Goal: Task Accomplishment & Management: Manage account settings

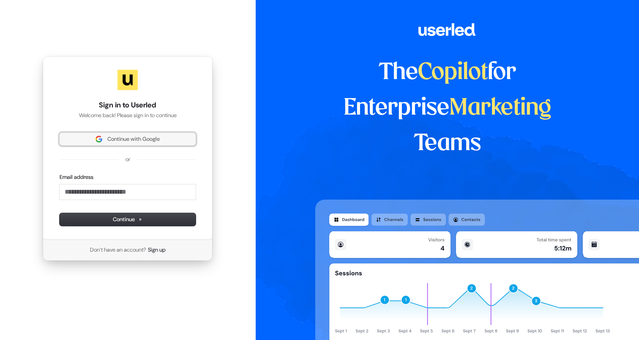
click at [135, 140] on span "Continue with Google" at bounding box center [133, 139] width 52 height 8
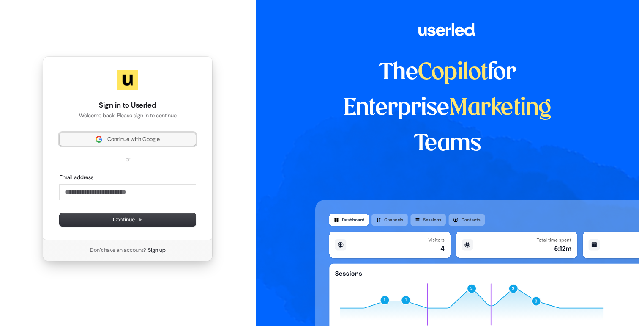
click at [153, 140] on span "Continue with Google" at bounding box center [133, 139] width 52 height 8
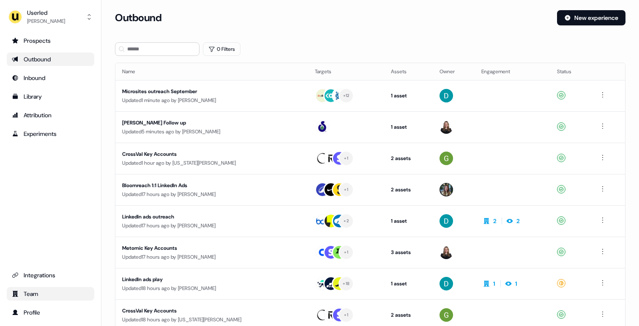
click at [47, 290] on div "Team" at bounding box center [50, 293] width 77 height 8
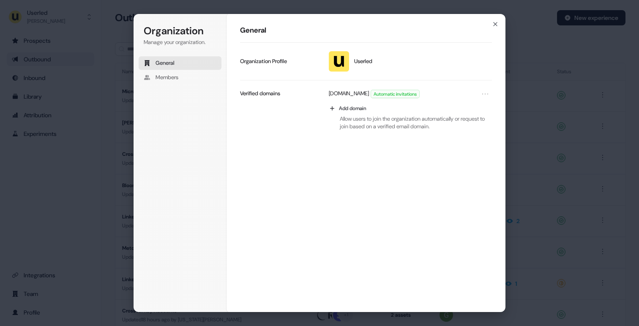
click at [56, 230] on div "Organization Manage your organization. General Members Organization General Use…" at bounding box center [319, 163] width 639 height 326
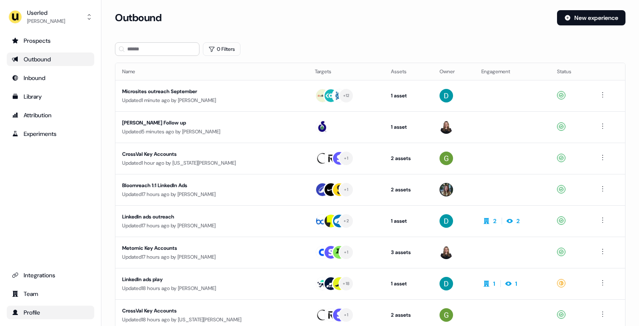
click at [47, 306] on link "Profile" at bounding box center [51, 312] width 88 height 14
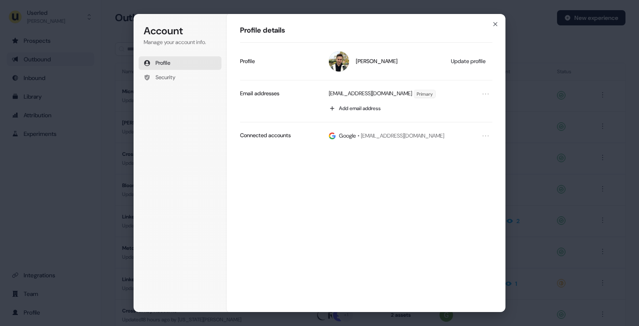
click at [45, 225] on div "Account Manage your account info. Profile Security Account Profile details Zsol…" at bounding box center [319, 163] width 639 height 326
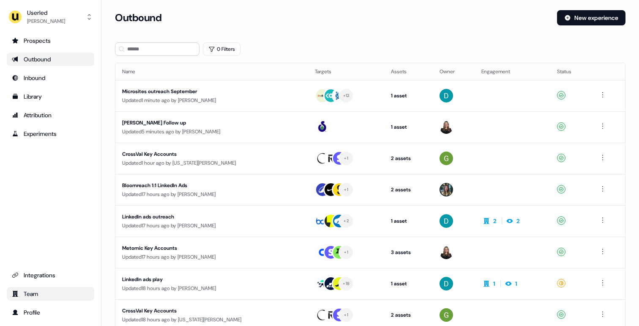
click at [27, 293] on div "Team" at bounding box center [50, 293] width 77 height 8
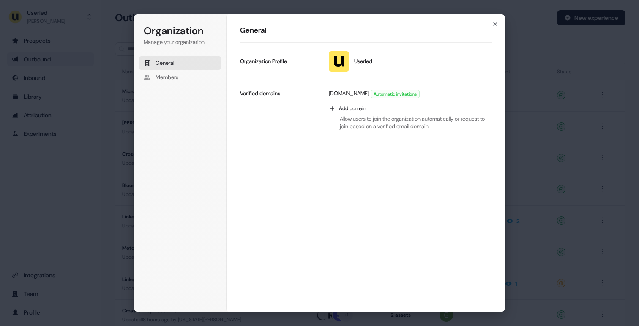
click at [36, 226] on div "Organization Manage your organization. General Members Organization General Use…" at bounding box center [319, 163] width 639 height 326
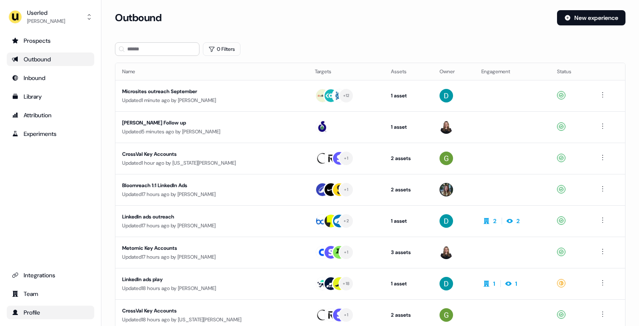
click at [30, 311] on div "Profile" at bounding box center [50, 312] width 77 height 8
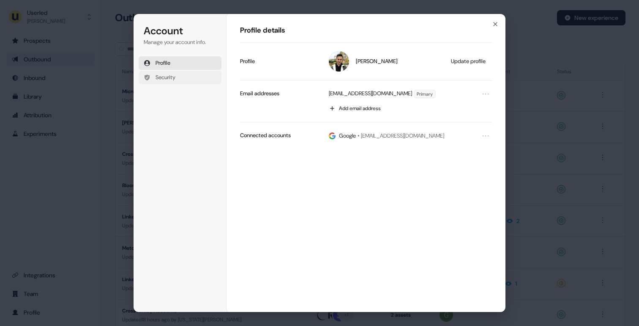
click at [173, 79] on span "Security" at bounding box center [166, 78] width 20 height 8
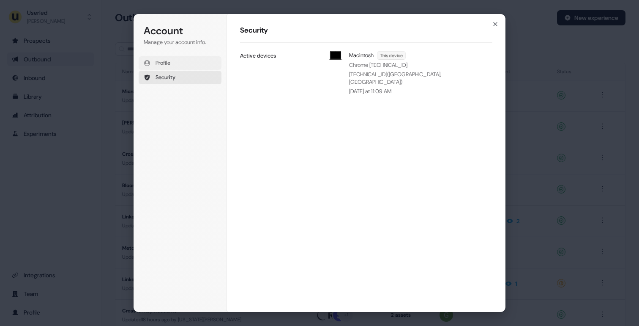
click at [189, 63] on button "Profile" at bounding box center [180, 63] width 83 height 14
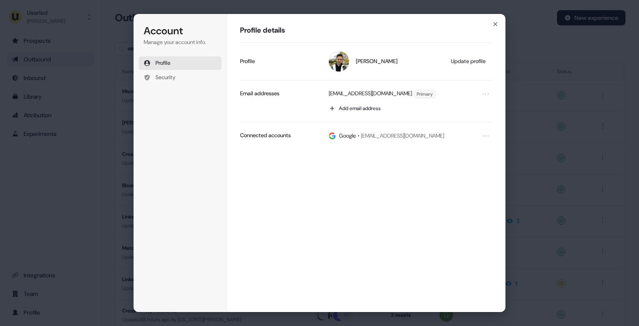
click at [57, 186] on div "Account Manage your account info. Profile Security Account Profile details Zsol…" at bounding box center [319, 163] width 639 height 326
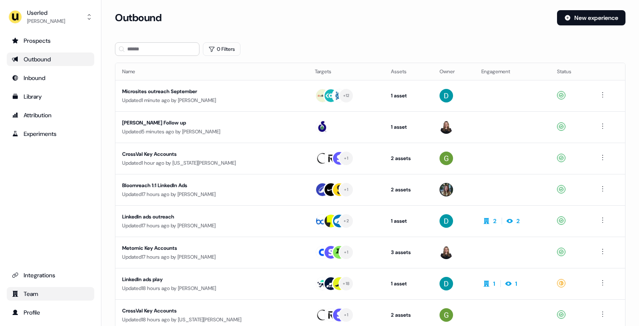
click at [40, 293] on div "Team" at bounding box center [50, 293] width 77 height 8
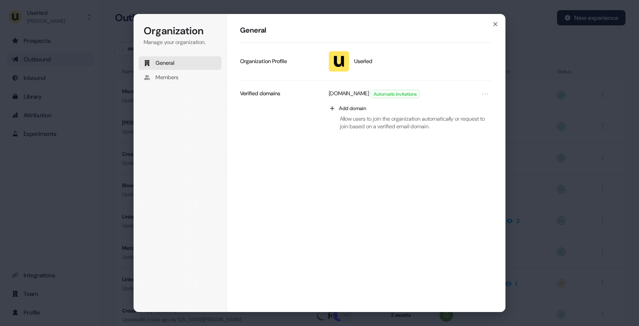
click at [46, 211] on div "Organization Manage your organization. General Members Organization General Use…" at bounding box center [319, 163] width 639 height 326
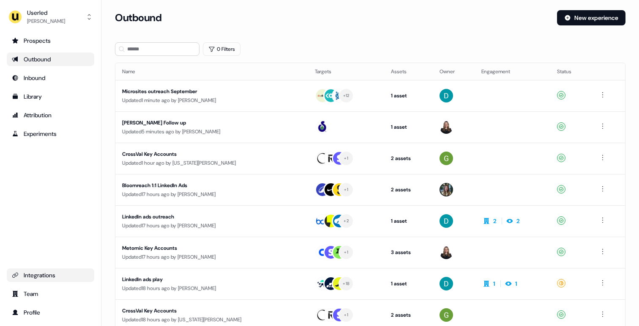
click at [32, 272] on div "Integrations" at bounding box center [50, 275] width 77 height 8
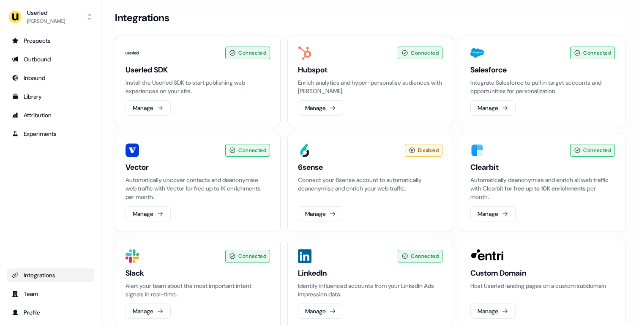
click at [50, 215] on div "Prospects Outbound Inbound Library Attribution Experiments Integrations Team Pr…" at bounding box center [51, 176] width 88 height 285
click at [52, 44] on div "Prospects" at bounding box center [50, 40] width 77 height 8
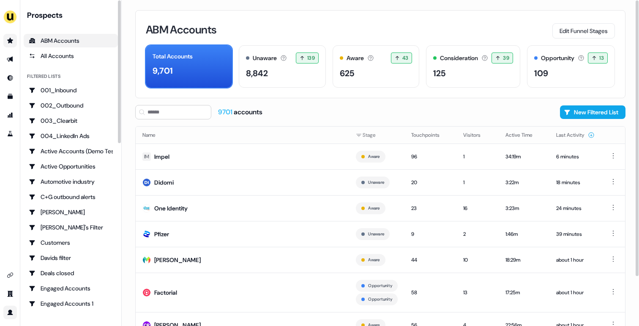
click at [11, 310] on icon "Go to profile" at bounding box center [10, 311] width 5 height 5
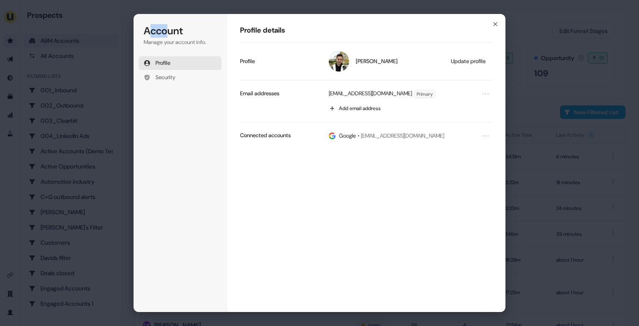
drag, startPoint x: 149, startPoint y: 32, endPoint x: 171, endPoint y: 32, distance: 22.0
click at [170, 32] on h1 "Account" at bounding box center [180, 31] width 73 height 14
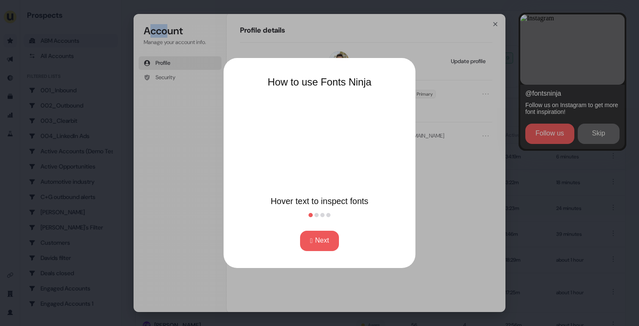
click at [319, 245] on button "Next" at bounding box center [319, 240] width 39 height 20
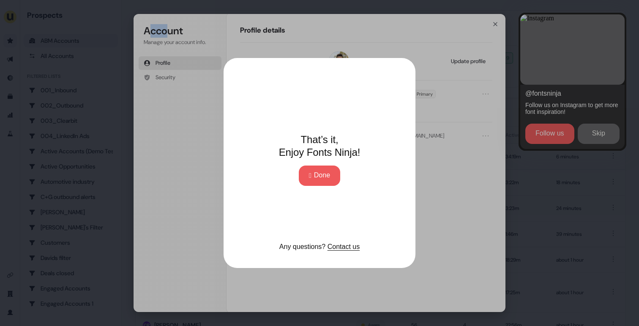
click at [326, 180] on button "Done" at bounding box center [319, 175] width 41 height 20
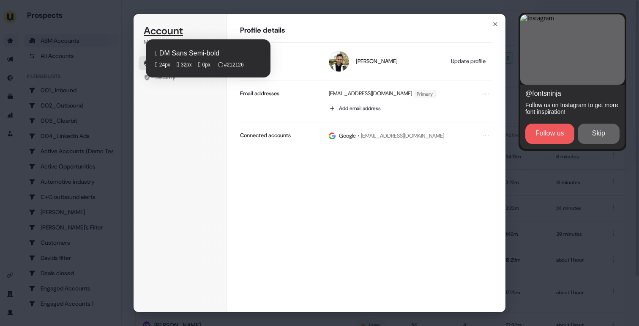
click at [159, 30] on fontsninja-text "Account" at bounding box center [163, 30] width 39 height 13
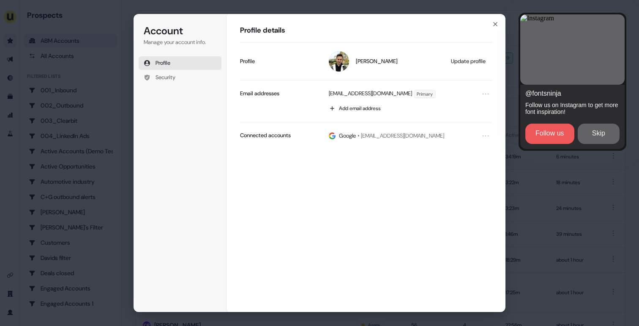
click at [496, 26] on html "For the best experience switch devices to a bigger screen. Go to Userled.io Pro…" at bounding box center [319, 163] width 639 height 326
click at [595, 135] on button "Skip" at bounding box center [600, 134] width 42 height 20
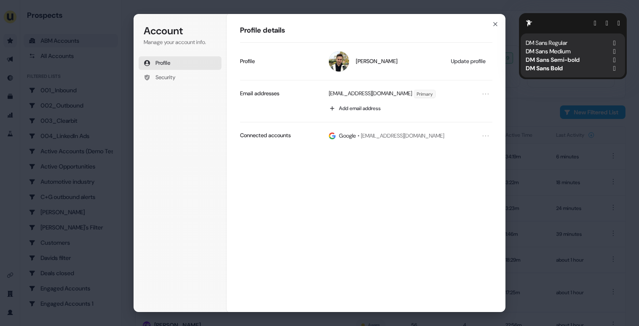
click at [618, 20] on button "button" at bounding box center [619, 23] width 3 height 7
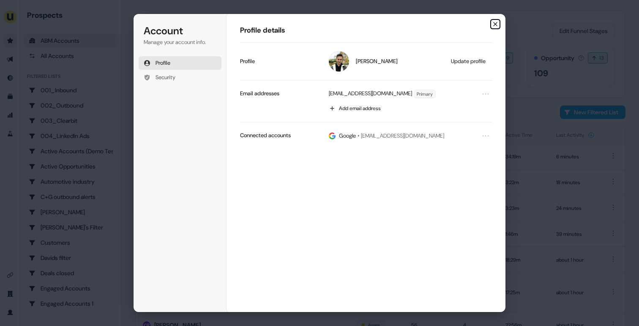
click at [494, 22] on icon "button" at bounding box center [495, 24] width 7 height 7
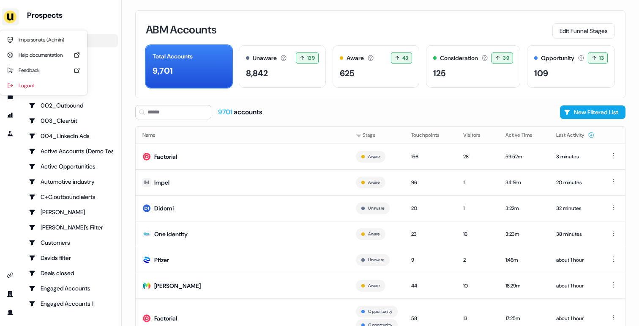
click at [10, 10] on img "side nav menu" at bounding box center [10, 17] width 14 height 14
click at [6, 258] on div "Impersonate (Admin) Help documentation Feedback Logout" at bounding box center [10, 163] width 20 height 326
click at [10, 12] on img "side nav menu" at bounding box center [10, 17] width 14 height 14
click at [11, 248] on div "Impersonate (Admin) Help documentation Feedback Logout" at bounding box center [10, 163] width 20 height 326
click at [12, 16] on img "side nav menu" at bounding box center [10, 17] width 14 height 14
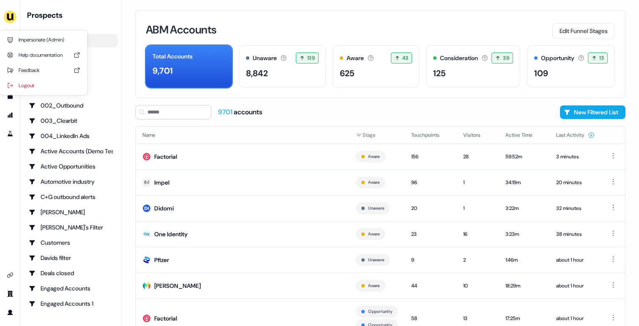
click at [12, 240] on div "Impersonate (Admin) Help documentation Feedback Logout" at bounding box center [10, 163] width 20 height 326
click at [13, 284] on ul "side nav menu" at bounding box center [10, 293] width 20 height 51
click at [9, 298] on link "Go to team" at bounding box center [10, 294] width 14 height 14
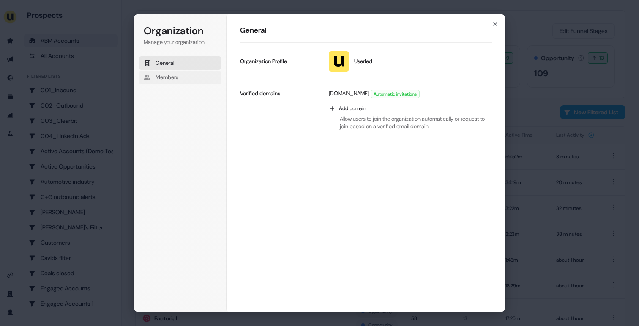
click at [196, 77] on button "Members" at bounding box center [180, 78] width 83 height 14
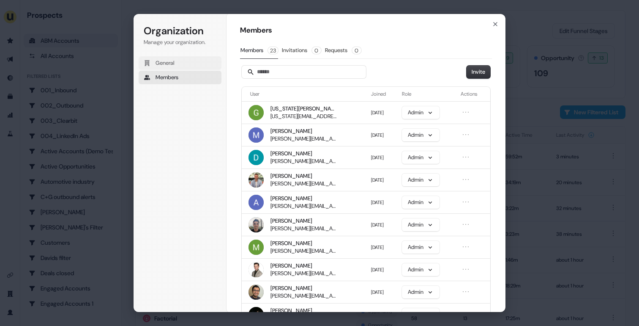
click at [196, 65] on button "General" at bounding box center [180, 63] width 83 height 14
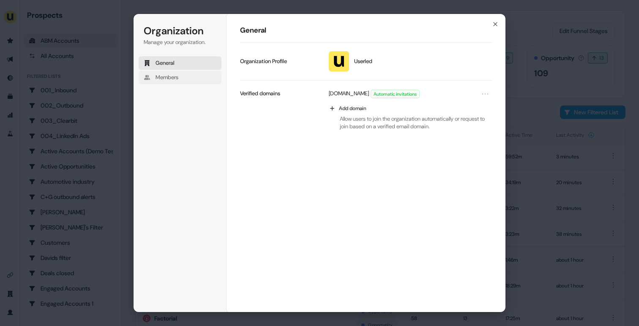
click at [187, 78] on button "Members" at bounding box center [180, 78] width 83 height 14
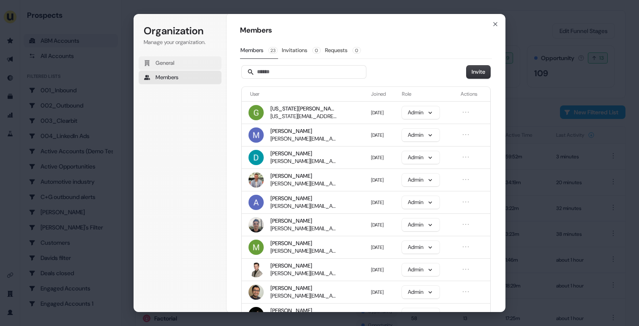
click at [190, 64] on button "General" at bounding box center [180, 63] width 83 height 14
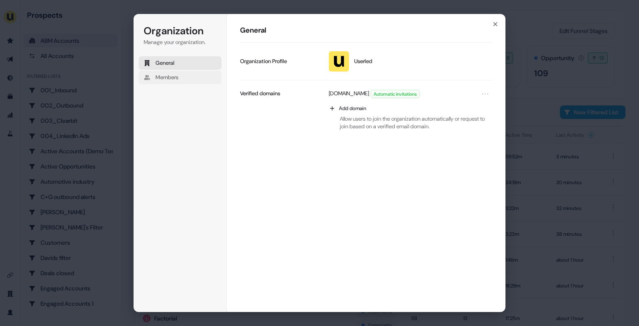
click at [189, 74] on button "Members" at bounding box center [180, 78] width 83 height 14
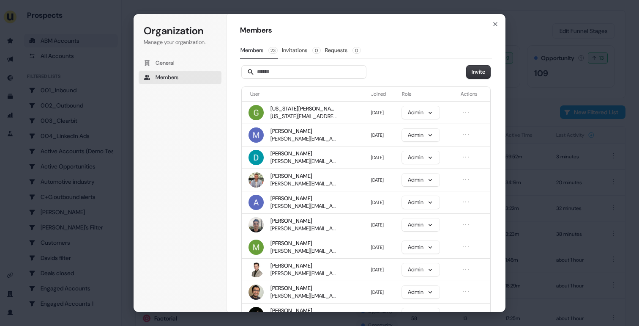
click at [12, 236] on div "Organization Manage your organization. General Members Organization Members Mem…" at bounding box center [319, 163] width 639 height 326
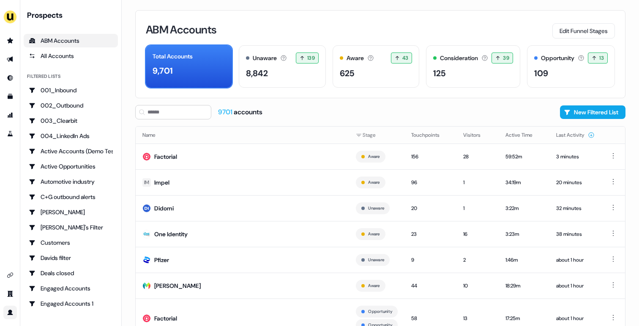
click at [10, 305] on link "Go to profile" at bounding box center [10, 312] width 14 height 14
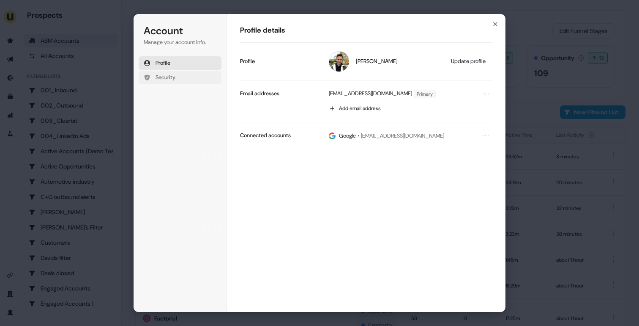
click at [172, 77] on span "Security" at bounding box center [166, 78] width 20 height 8
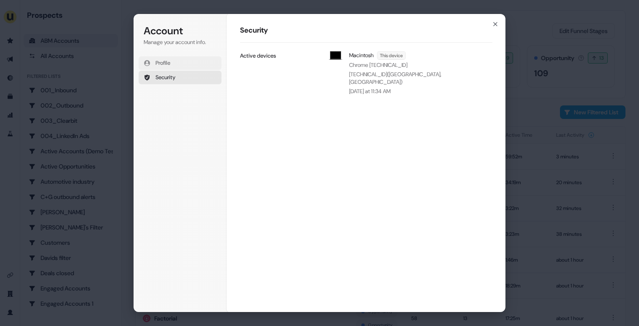
click at [181, 62] on button "Profile" at bounding box center [180, 63] width 83 height 14
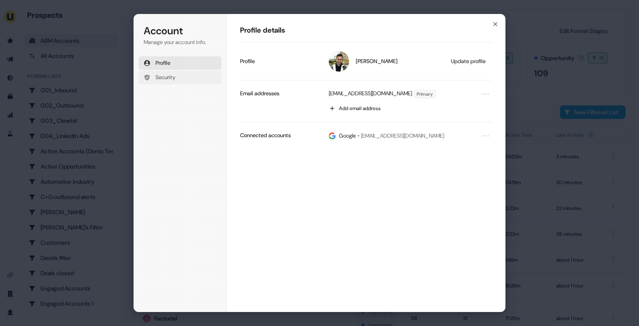
click at [176, 78] on span "Security" at bounding box center [166, 78] width 20 height 8
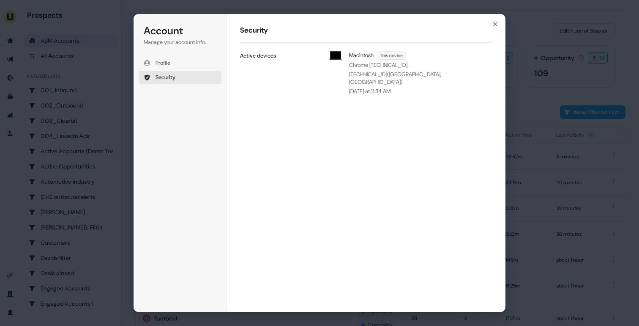
click at [14, 246] on div "Account Manage your account info. Profile Security Account Security Macintosh T…" at bounding box center [319, 163] width 639 height 326
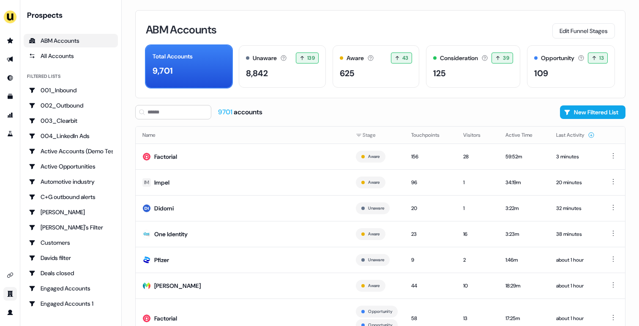
click at [12, 292] on icon "Go to team" at bounding box center [10, 293] width 7 height 7
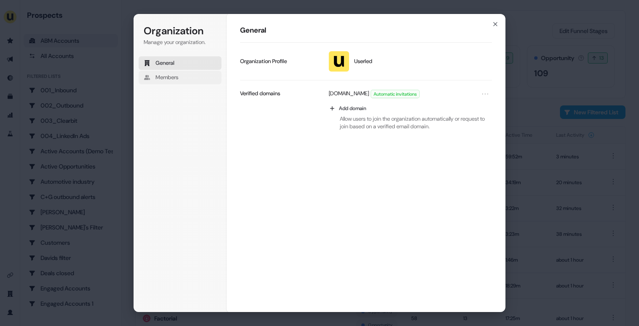
click at [184, 79] on button "Members" at bounding box center [180, 78] width 83 height 14
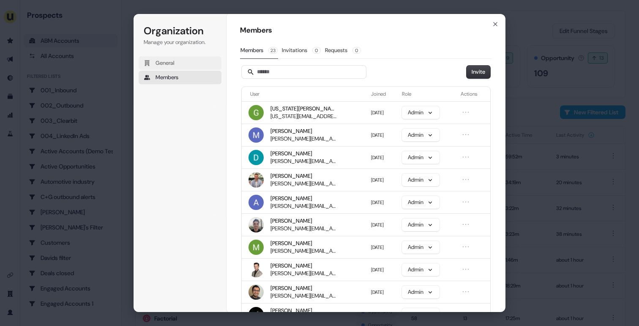
click at [171, 60] on span "General" at bounding box center [165, 63] width 19 height 8
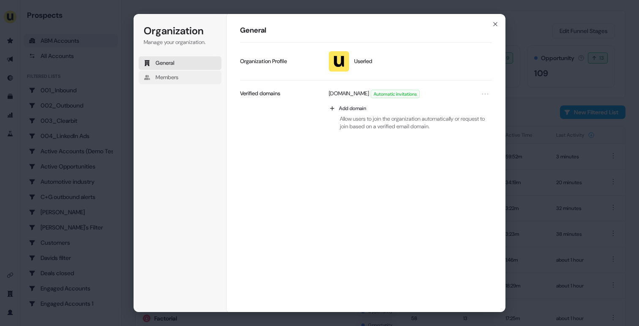
click at [172, 73] on button "Members" at bounding box center [180, 78] width 83 height 14
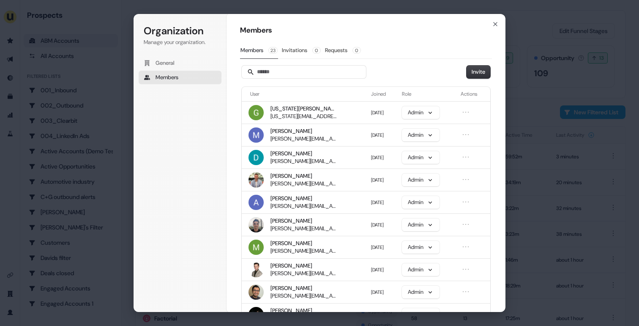
click at [44, 136] on div "Organization Manage your organization. General Members Organization Members Mem…" at bounding box center [319, 163] width 639 height 326
